Goal: Transaction & Acquisition: Purchase product/service

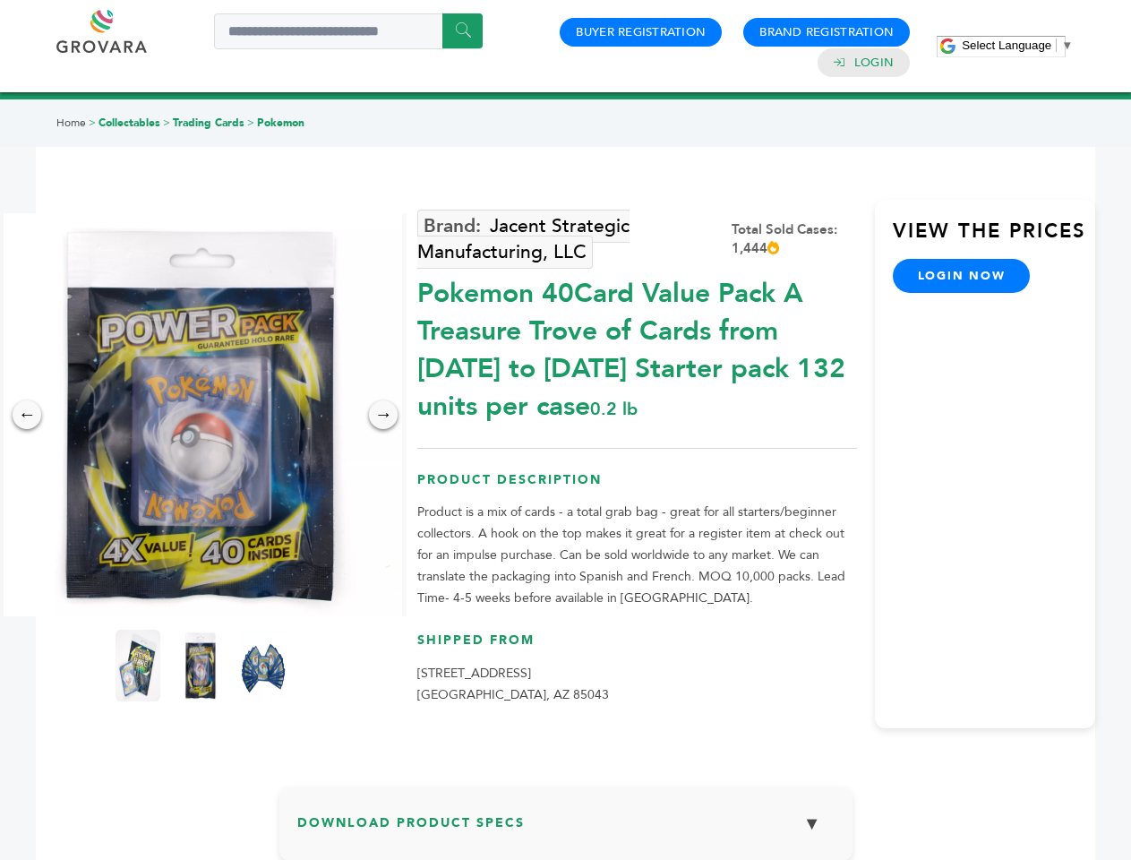
click at [1018, 45] on span "Select Language" at bounding box center [1007, 45] width 90 height 13
click at [201, 415] on img at bounding box center [200, 414] width 403 height 403
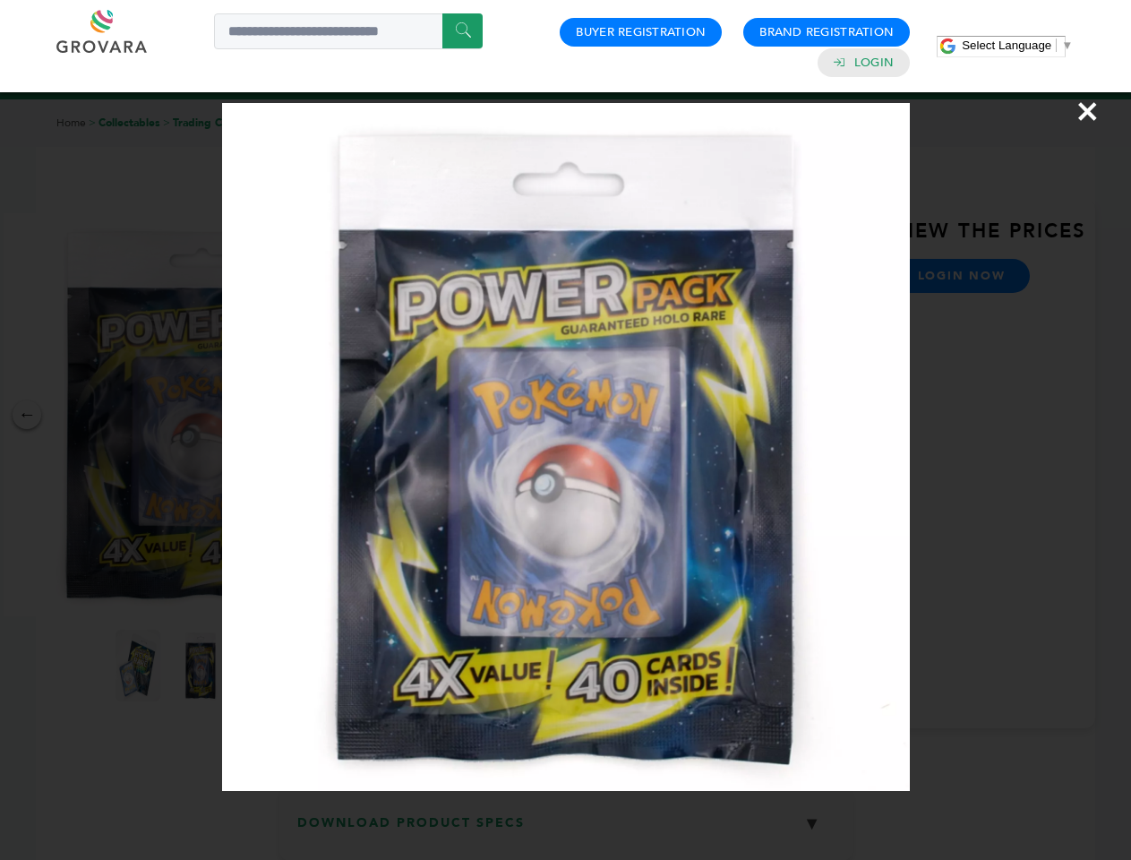
click at [27, 415] on div "×" at bounding box center [565, 430] width 1131 height 860
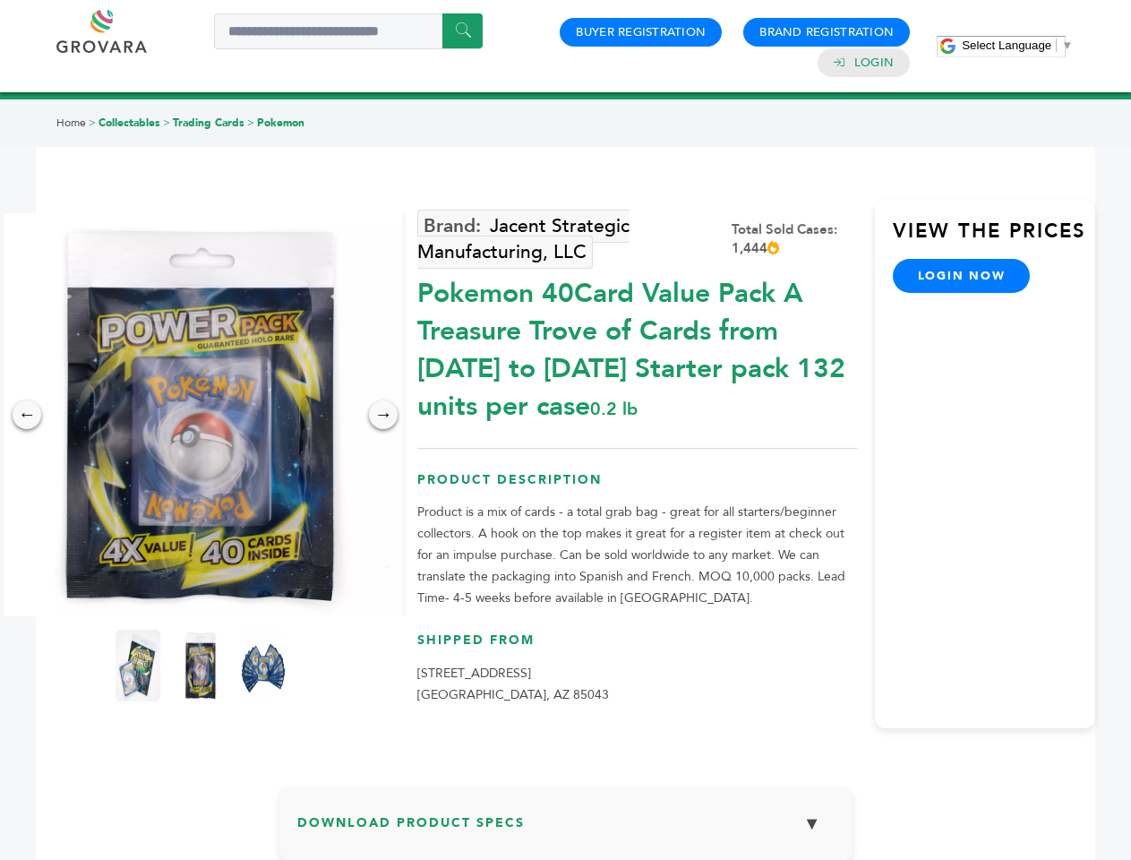
click at [383, 415] on div "→" at bounding box center [383, 414] width 29 height 29
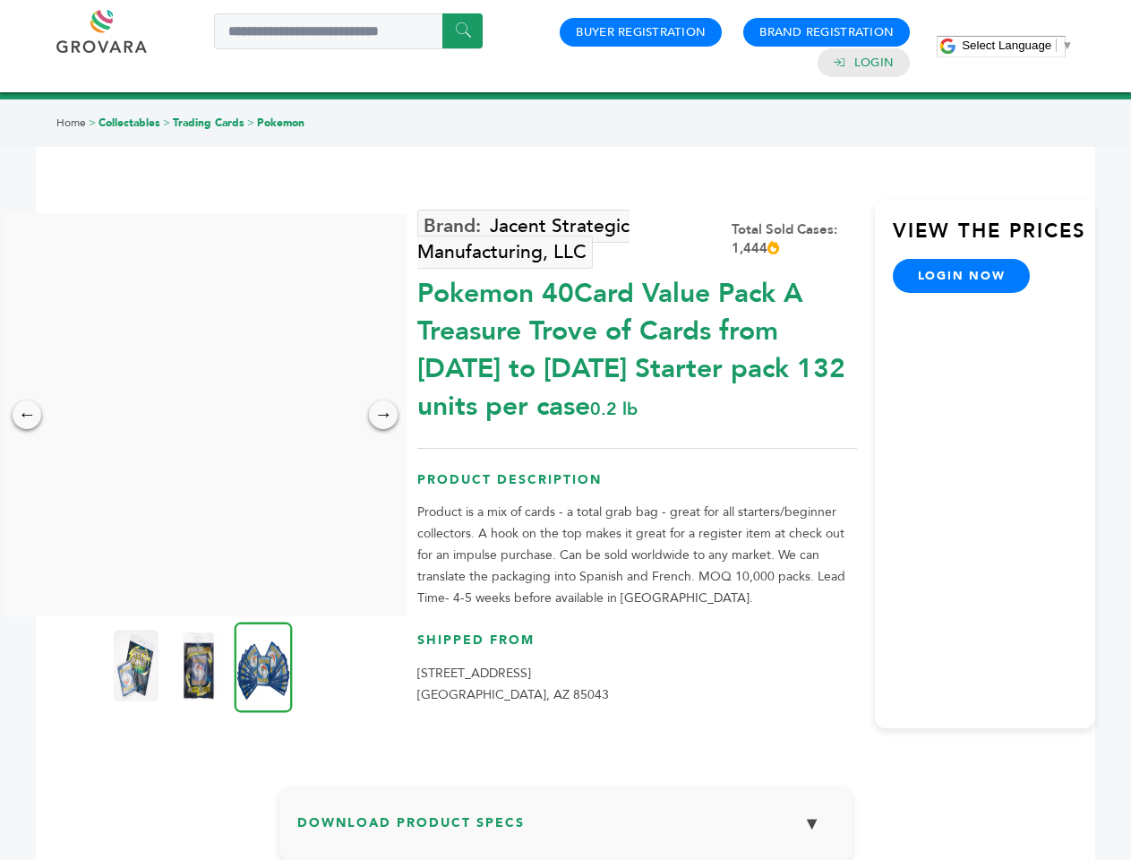
click at [138, 666] on img at bounding box center [136, 666] width 45 height 72
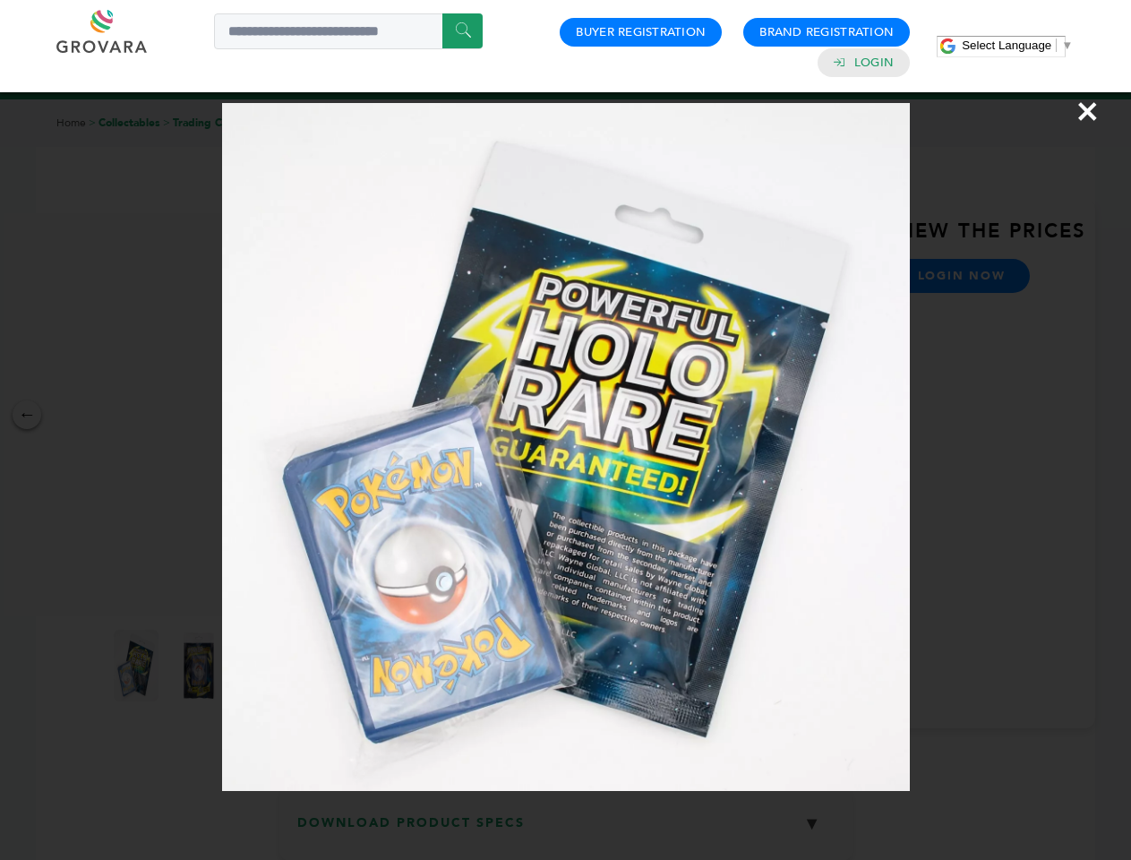
click at [201, 666] on div "×" at bounding box center [565, 430] width 1131 height 860
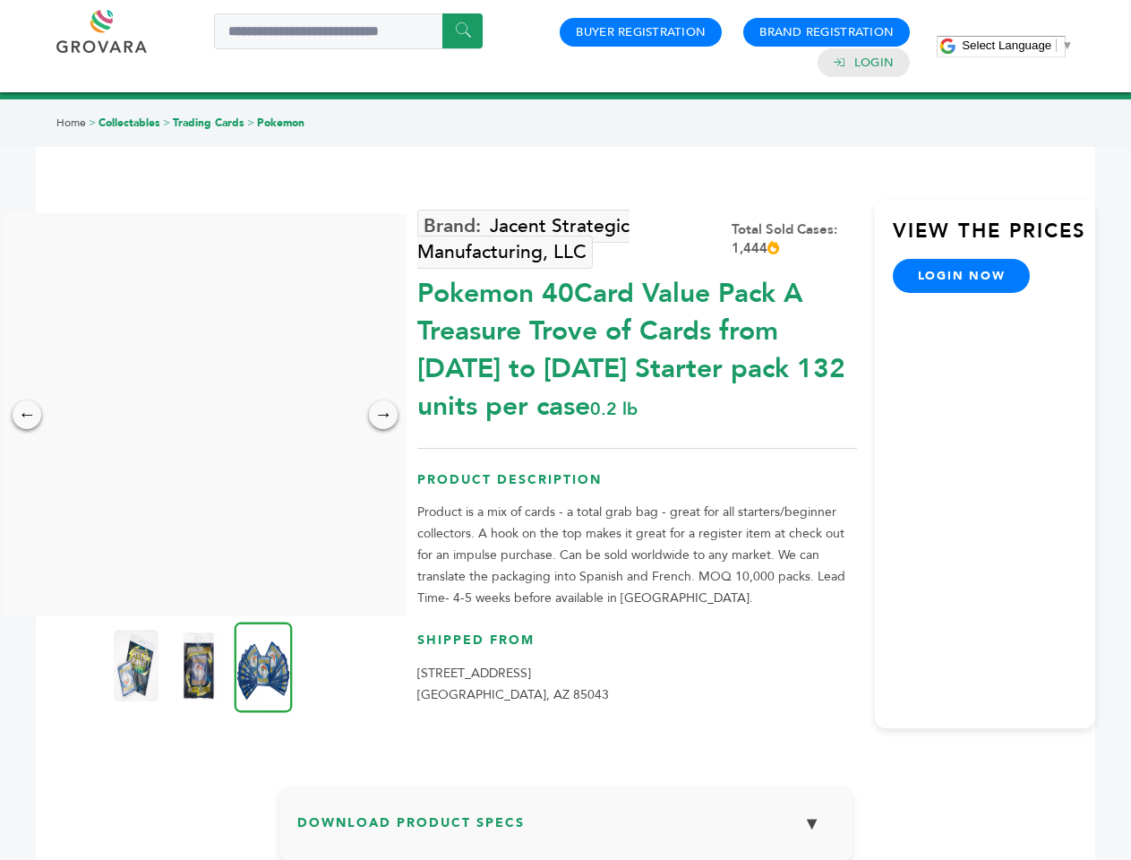
click at [263, 666] on img at bounding box center [264, 667] width 58 height 90
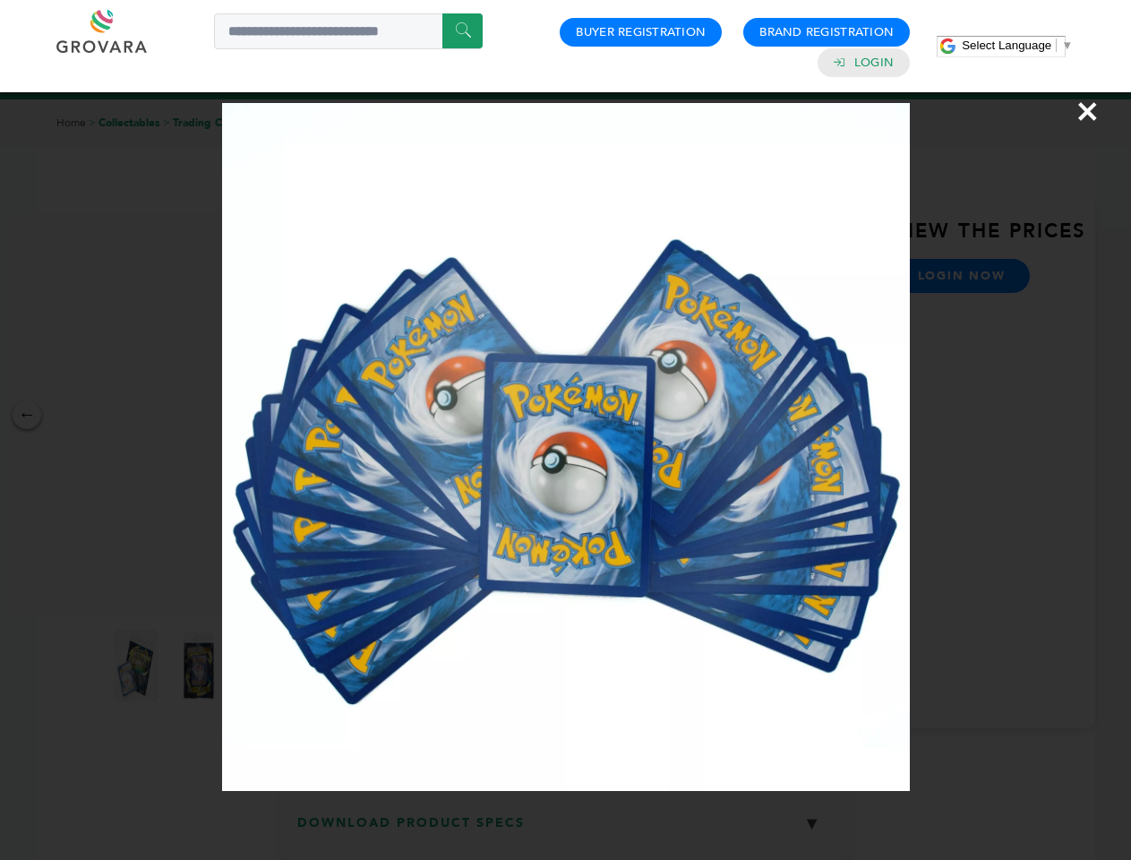
click at [566, 830] on div "×" at bounding box center [565, 430] width 1131 height 860
